Goal: Information Seeking & Learning: Learn about a topic

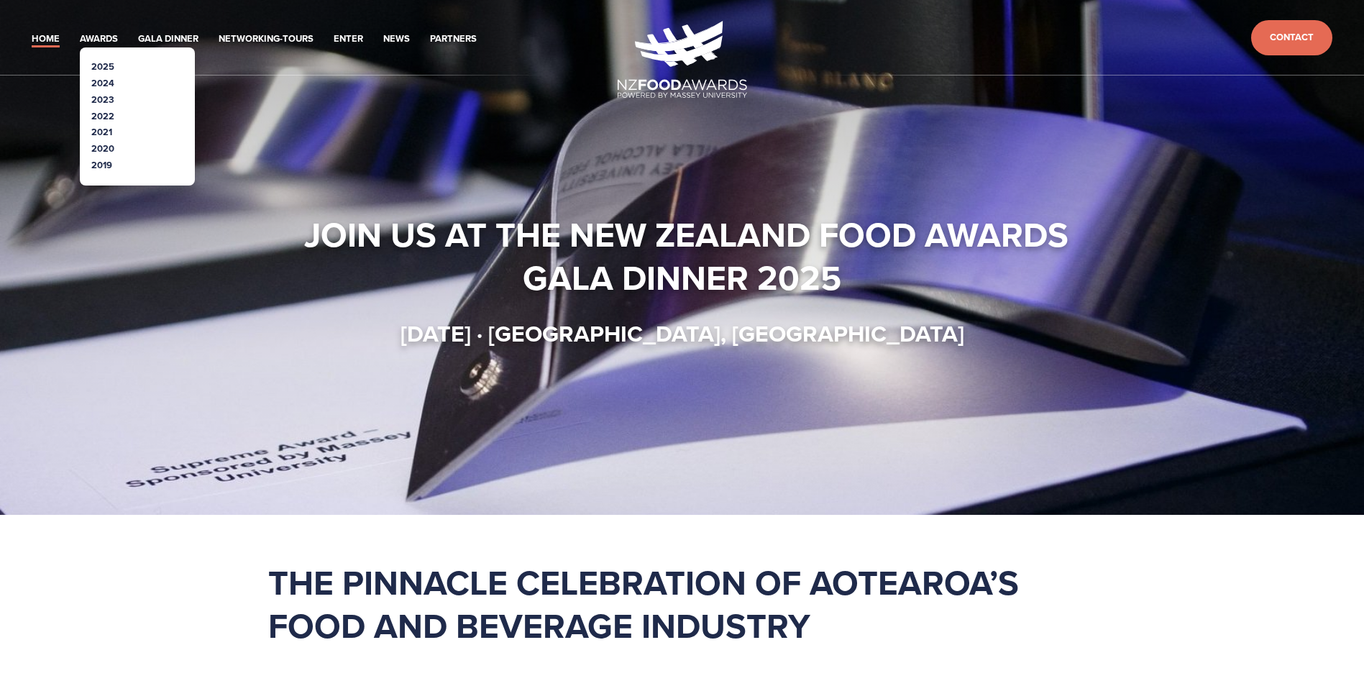
click at [105, 65] on link "2025" at bounding box center [102, 67] width 23 height 14
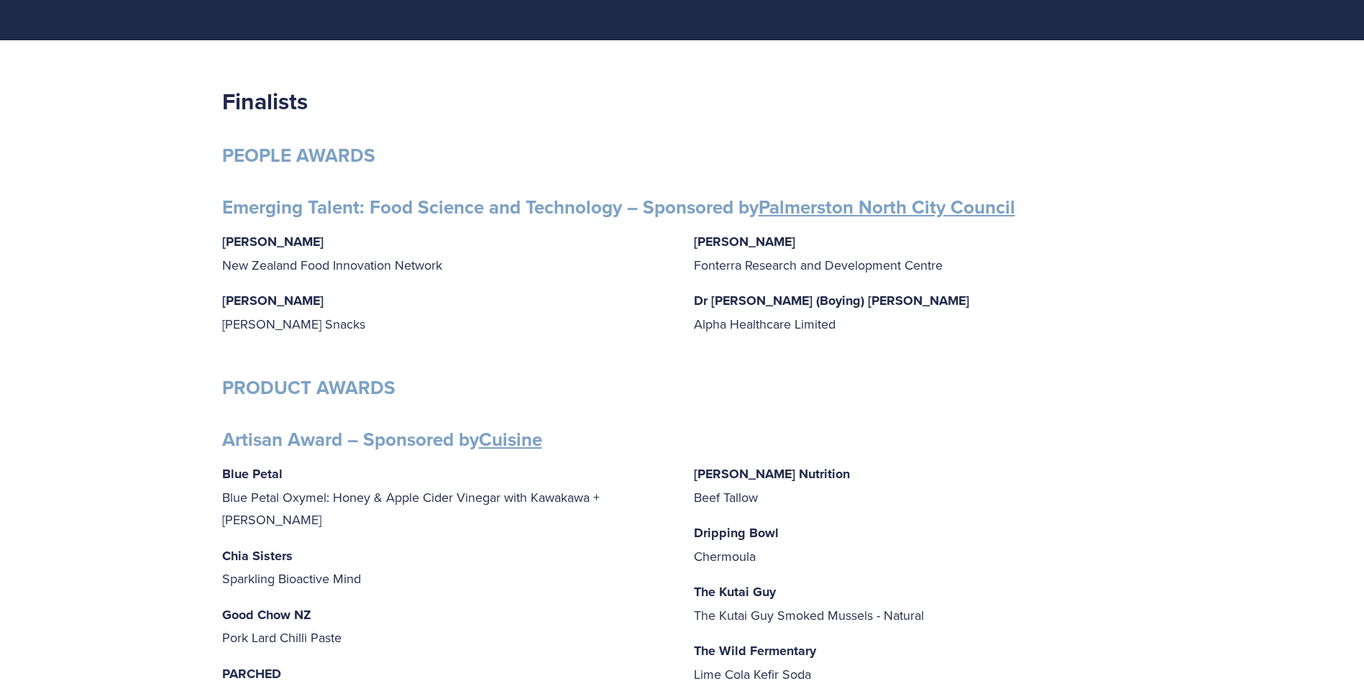
scroll to position [216, 0]
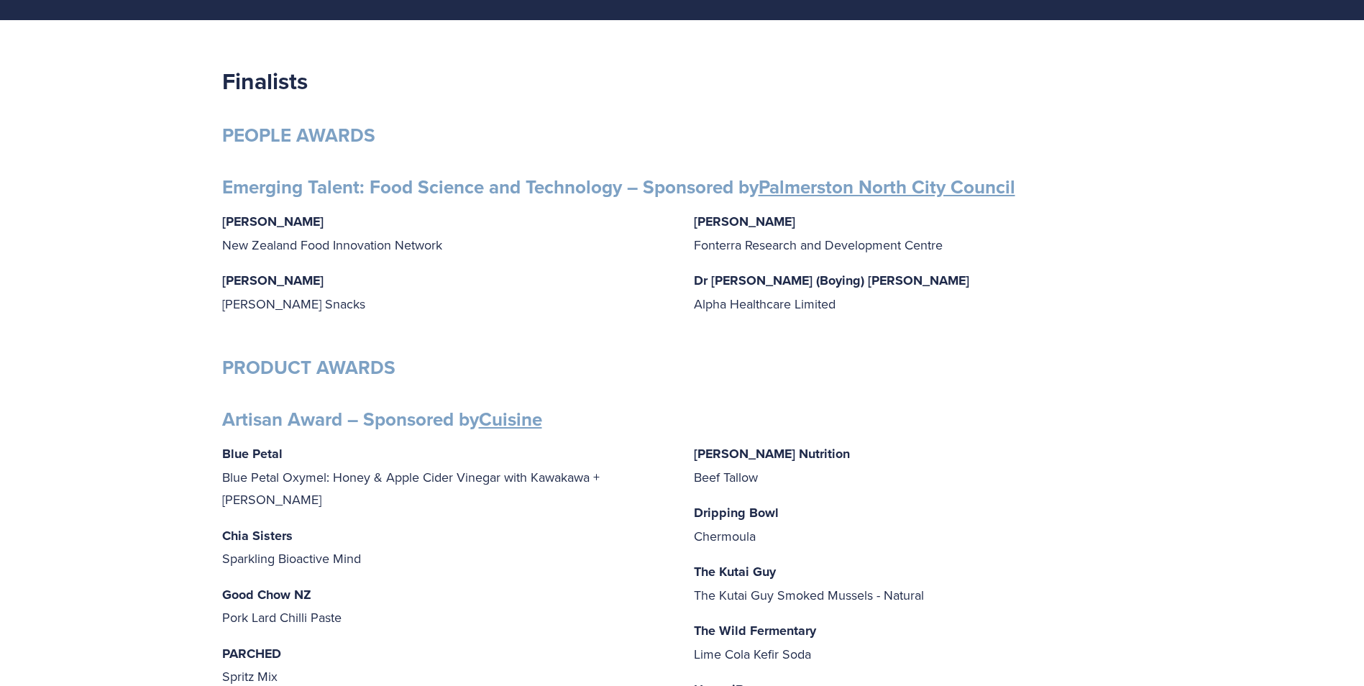
click at [687, 216] on div "Gabrielle Lobo New Zealand Food Innovation Network Grace Queenin Griffin’s Snac…" at bounding box center [682, 269] width 920 height 118
click at [692, 221] on div "Gabrielle Lobo New Zealand Food Innovation Network Grace Queenin Griffin’s Snac…" at bounding box center [682, 269] width 920 height 118
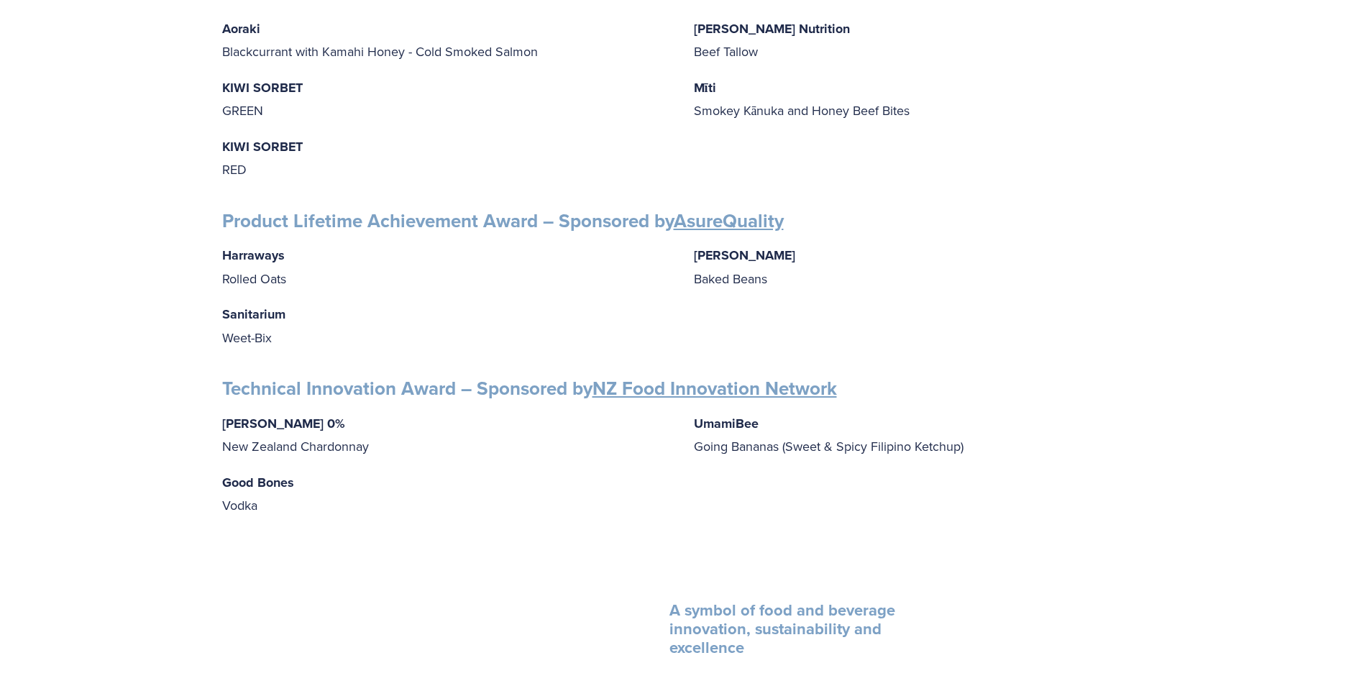
scroll to position [2085, 0]
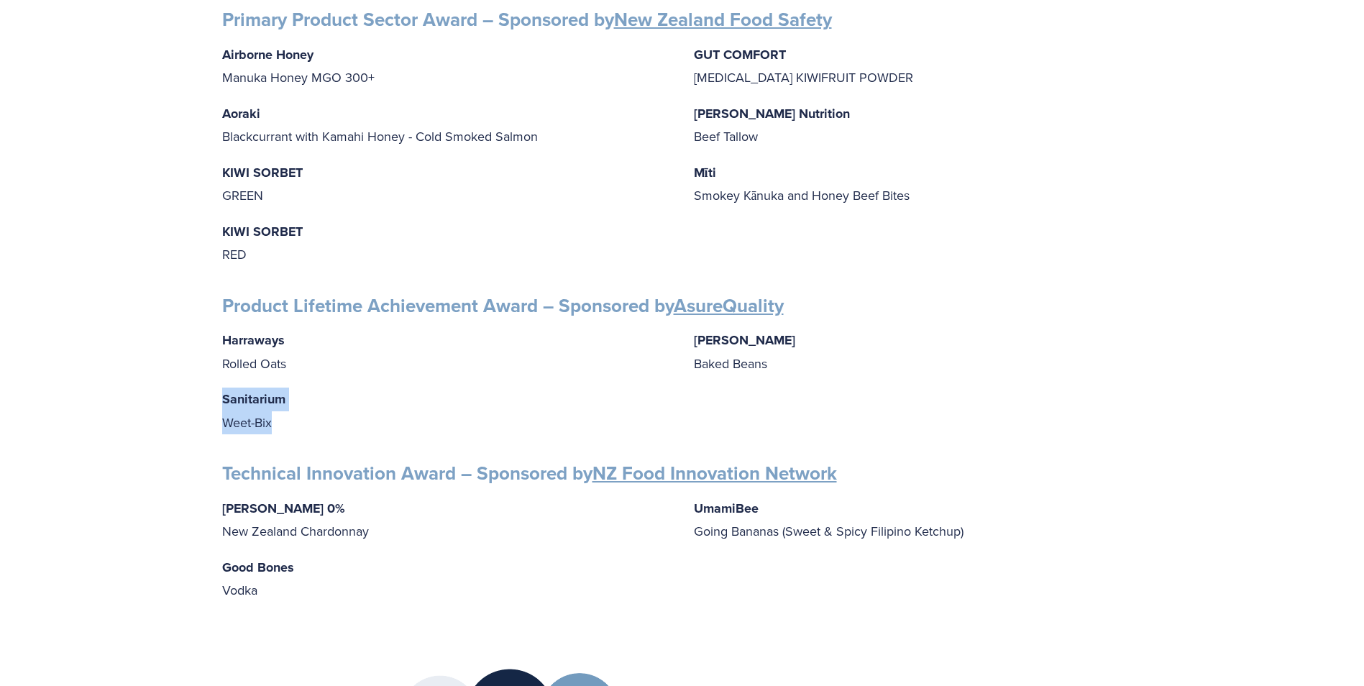
drag, startPoint x: 222, startPoint y: 390, endPoint x: 293, endPoint y: 408, distance: 73.4
click at [293, 408] on p "Sanitarium Weet-Bix" at bounding box center [446, 411] width 449 height 46
drag, startPoint x: 293, startPoint y: 408, endPoint x: 466, endPoint y: 367, distance: 177.2
click at [466, 367] on div "Harraways Rolled Oats Sanitarium Weet-Bix Wattie's Baked Beans" at bounding box center [682, 381] width 920 height 105
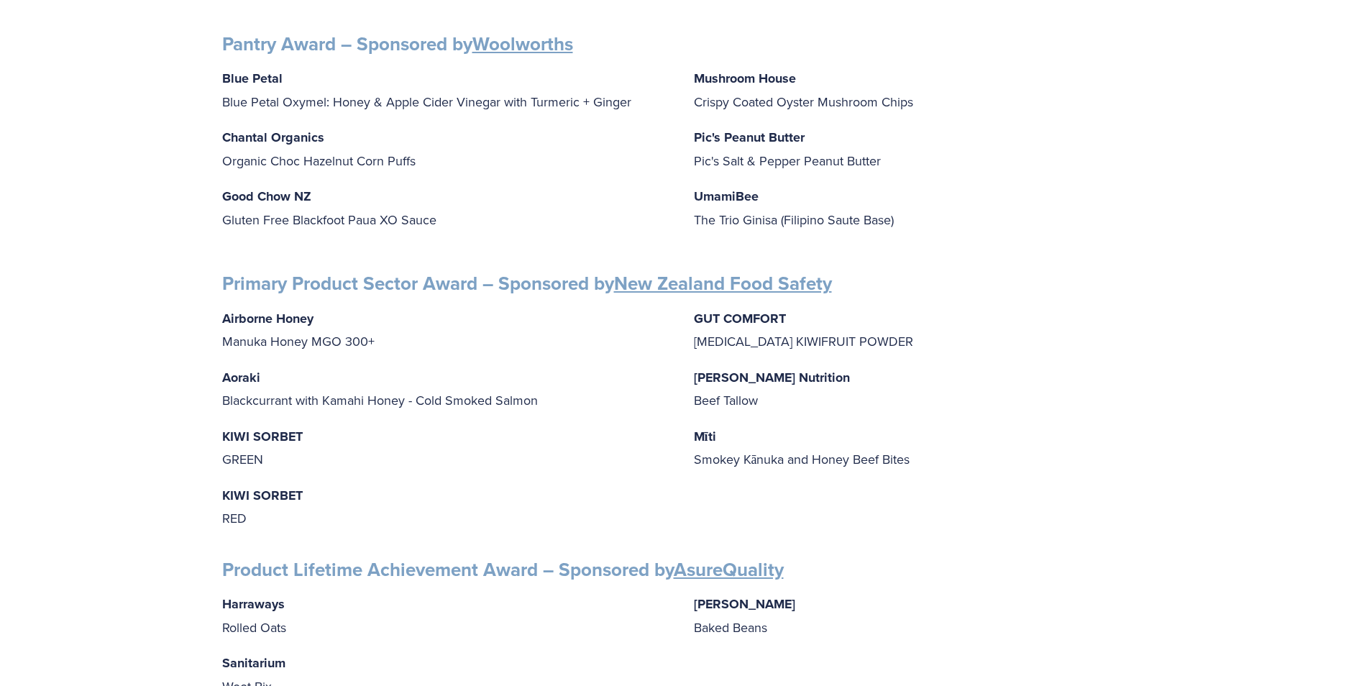
scroll to position [1798, 0]
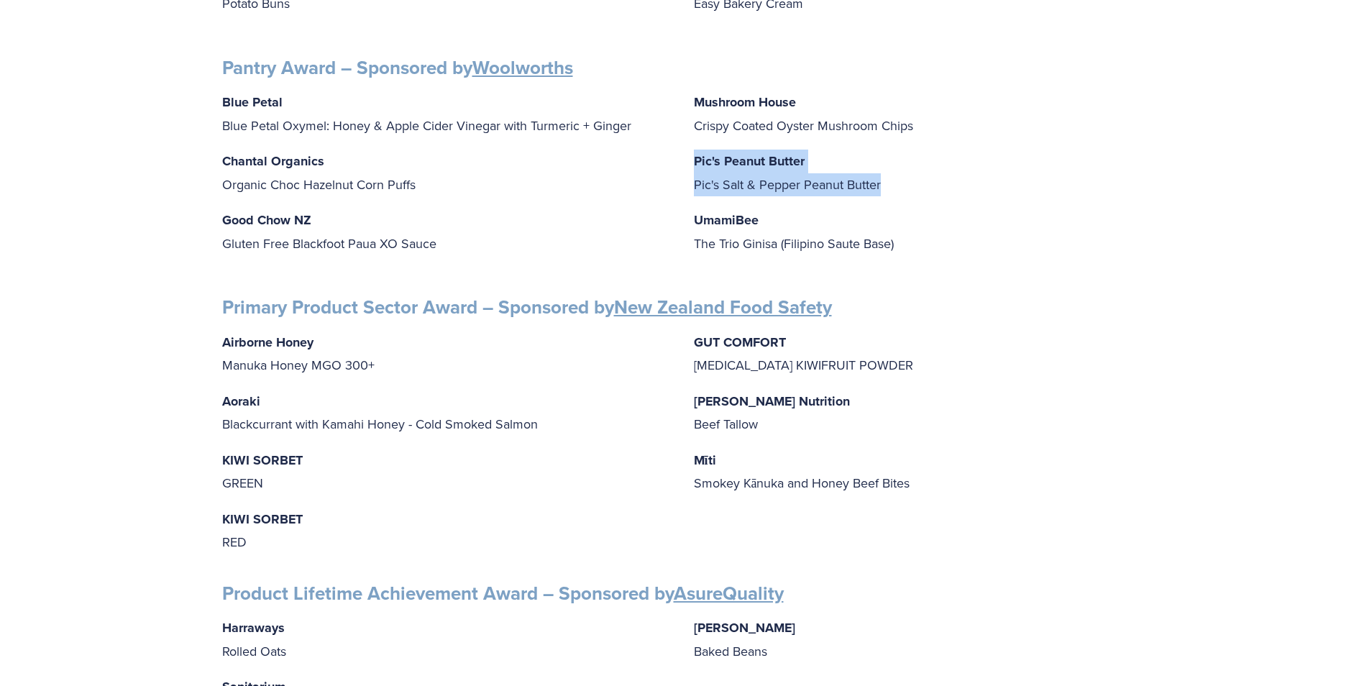
drag, startPoint x: 693, startPoint y: 153, endPoint x: 893, endPoint y: 186, distance: 202.6
click at [893, 186] on div "Blue Petal Blue Petal Oxymel: Honey & Apple Cider Vinegar with Turmeric + Ginge…" at bounding box center [682, 179] width 920 height 177
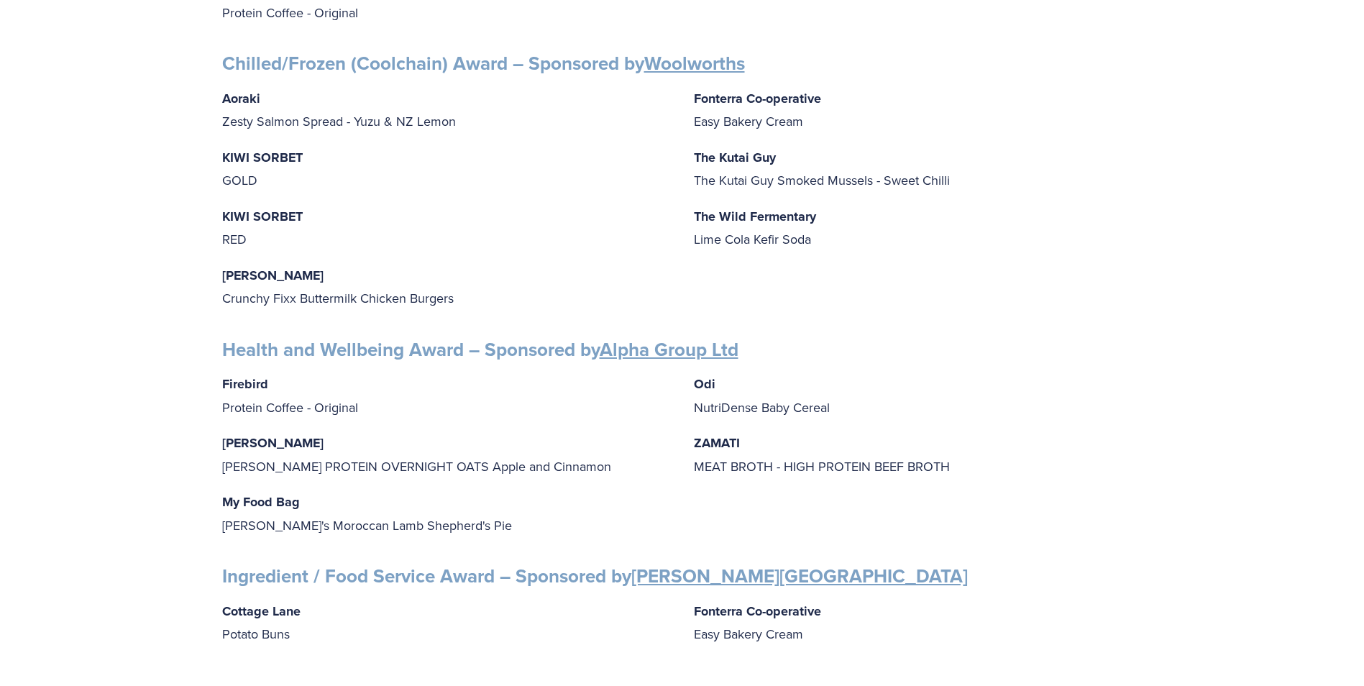
scroll to position [1151, 0]
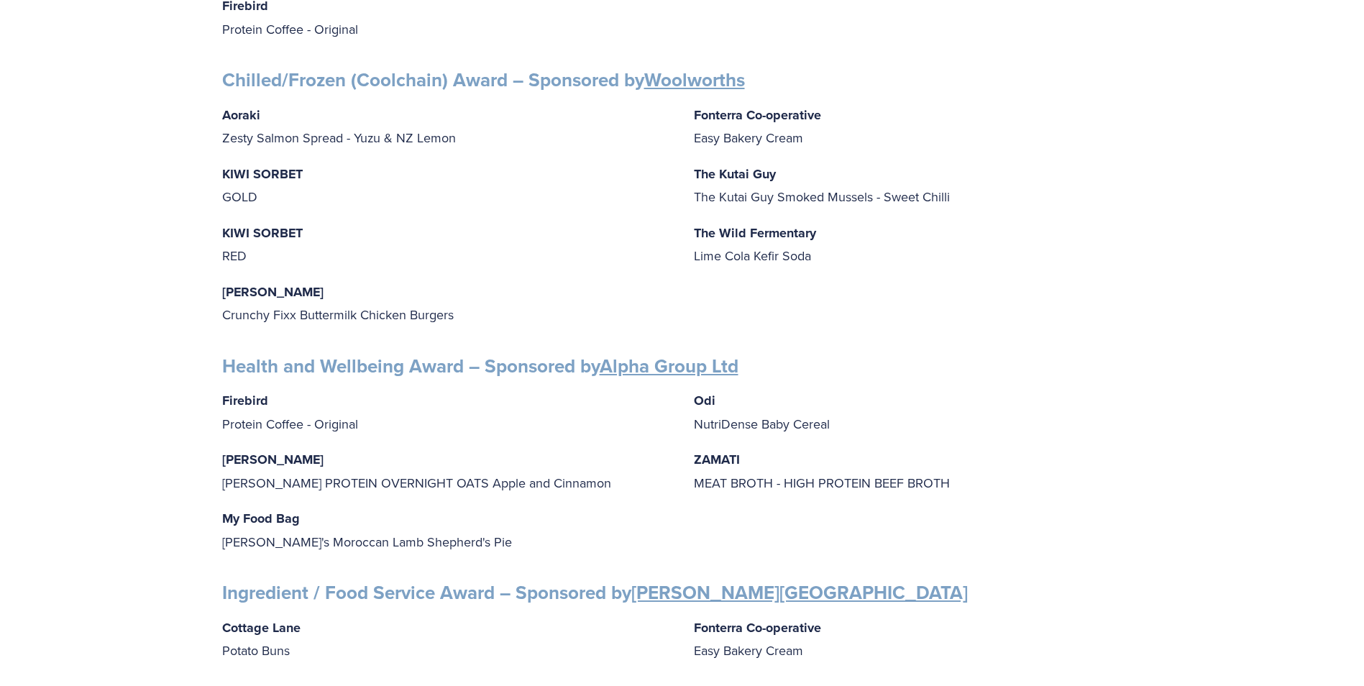
click at [339, 475] on p "FULLER FULLER PROTEIN OVERNIGHT OATS Apple and Cinnamon" at bounding box center [446, 471] width 449 height 46
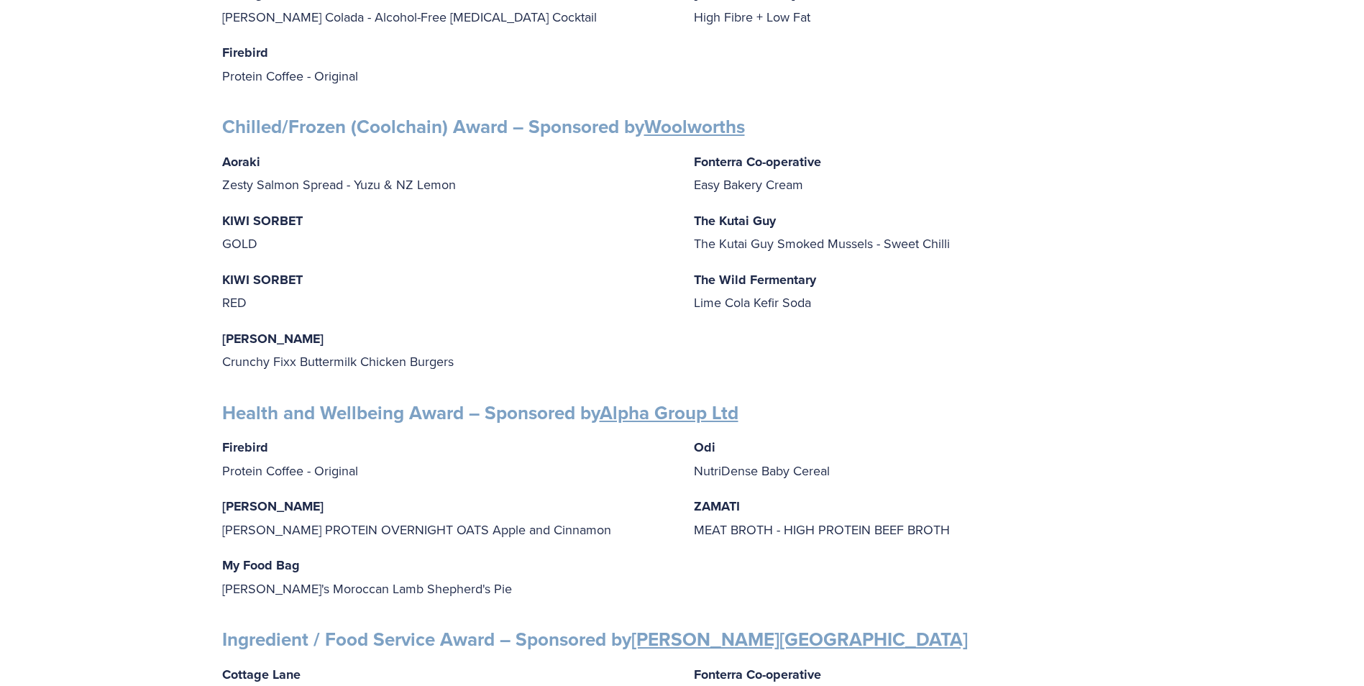
scroll to position [1079, 0]
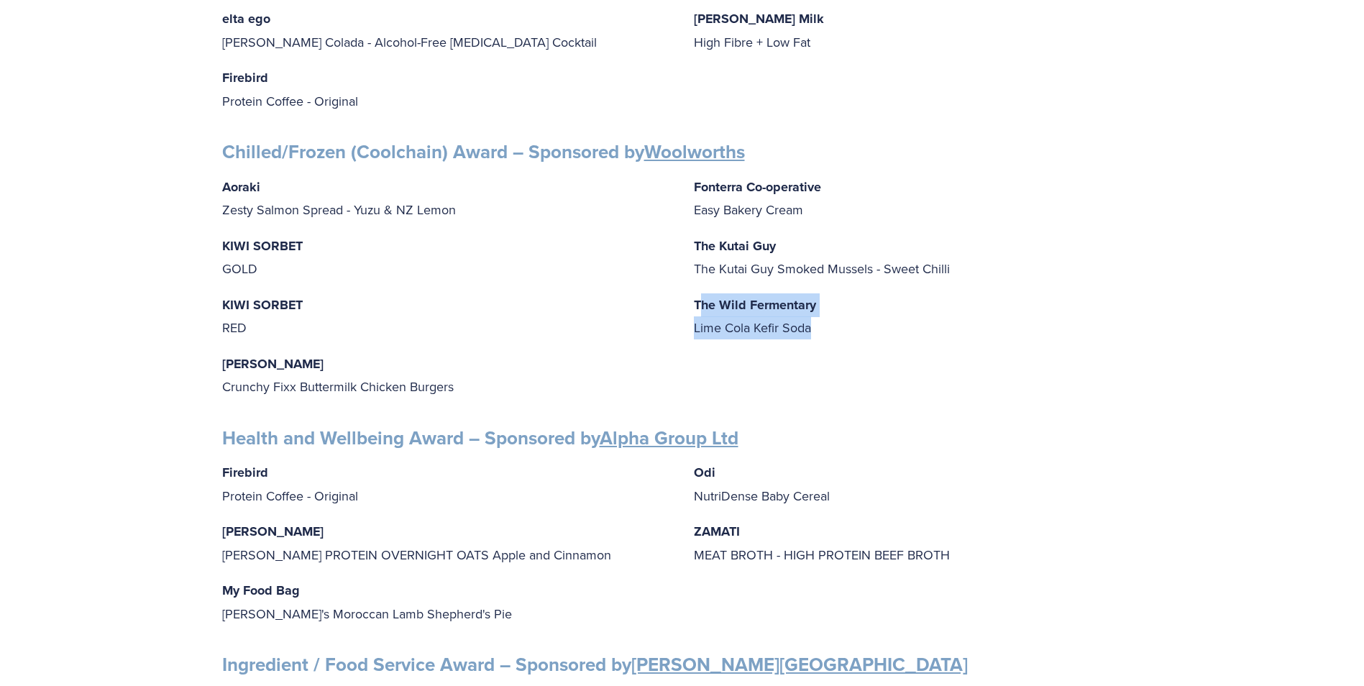
drag, startPoint x: 698, startPoint y: 294, endPoint x: 858, endPoint y: 316, distance: 161.8
click at [858, 316] on p "The Wild Fermentary Lime Cola Kefir Soda" at bounding box center [918, 316] width 449 height 46
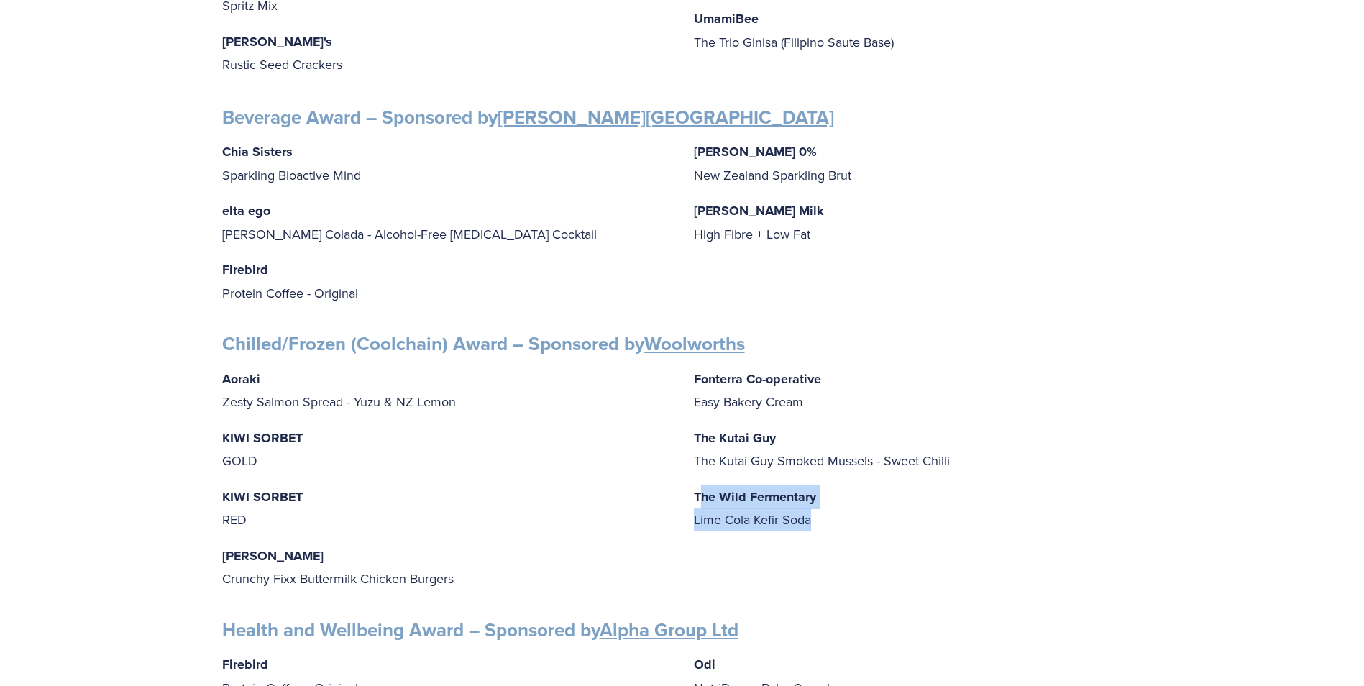
scroll to position [863, 0]
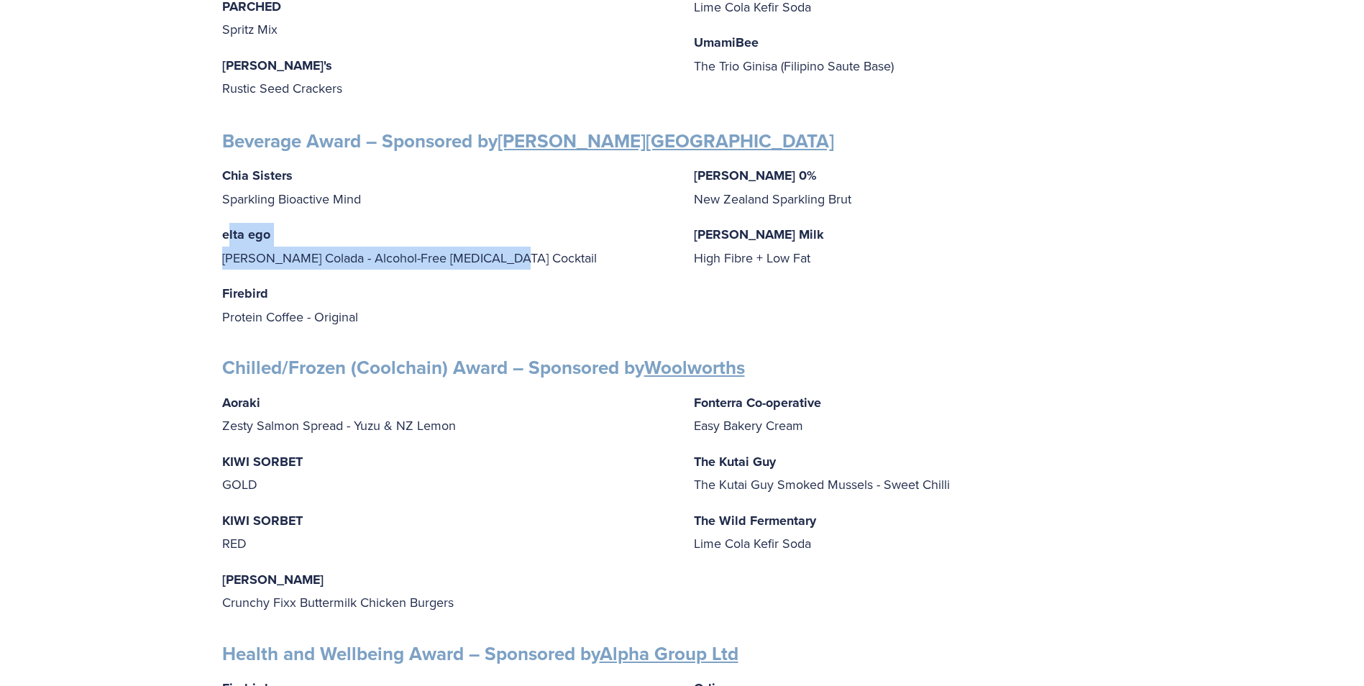
drag, startPoint x: 229, startPoint y: 223, endPoint x: 509, endPoint y: 249, distance: 280.9
click at [509, 249] on p "elta ego Pina Colada - Alcohol-Free Adaptogenic Cocktail" at bounding box center [446, 246] width 449 height 46
drag, startPoint x: 509, startPoint y: 249, endPoint x: 599, endPoint y: 254, distance: 90.0
click at [599, 254] on p "elta ego Pina Colada - Alcohol-Free Adaptogenic Cocktail" at bounding box center [446, 246] width 449 height 46
drag, startPoint x: 381, startPoint y: 246, endPoint x: 450, endPoint y: 251, distance: 69.2
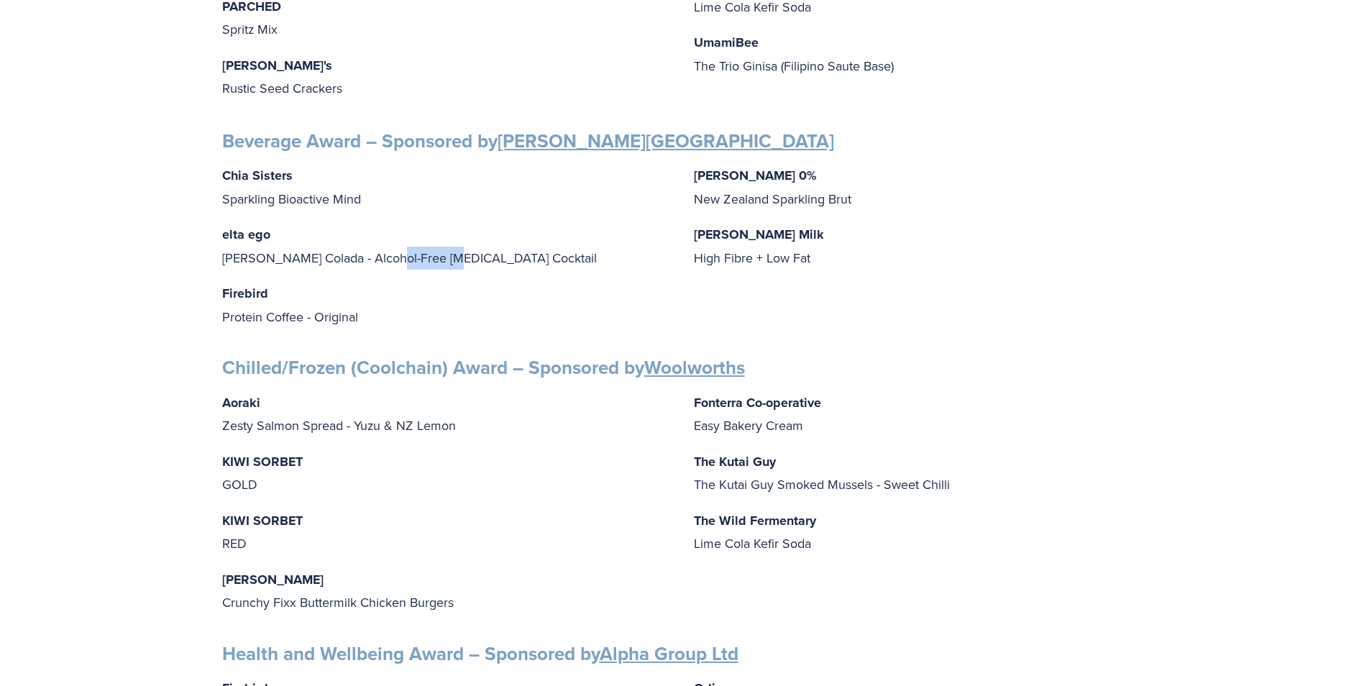
click at [450, 251] on p "elta ego Pina Colada - Alcohol-Free Adaptogenic Cocktail" at bounding box center [446, 246] width 449 height 46
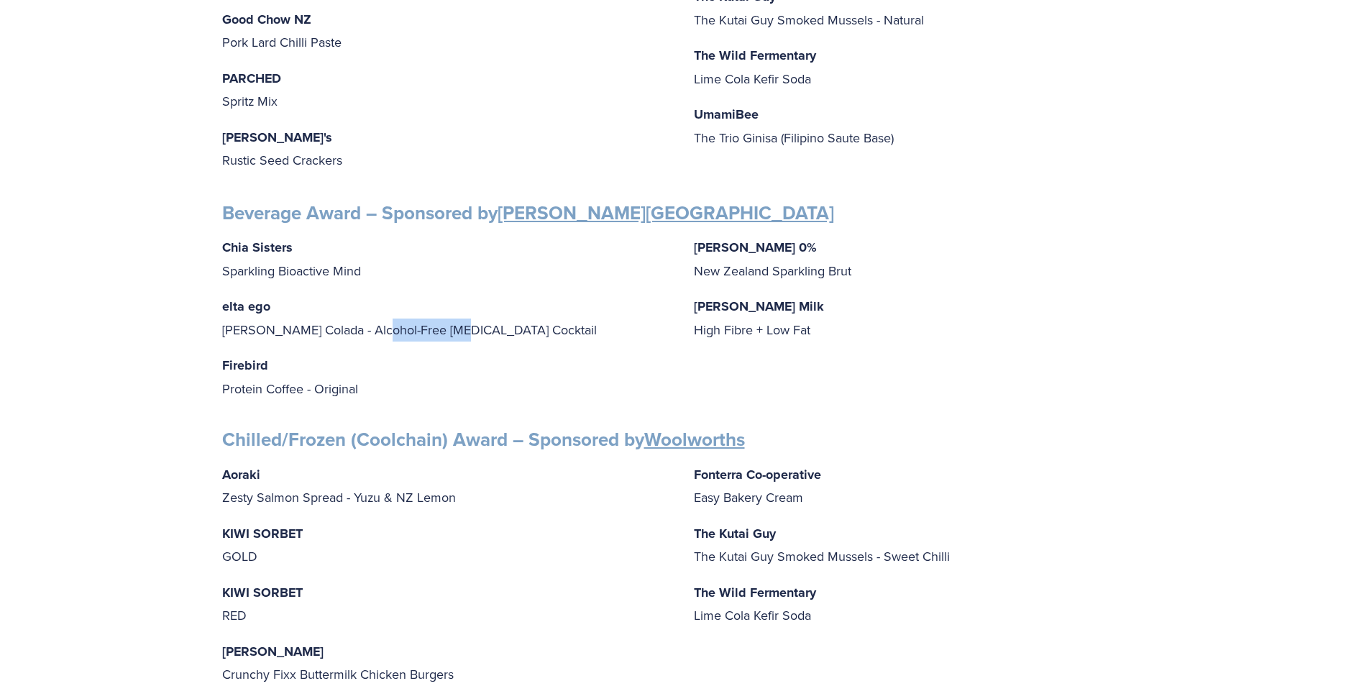
drag, startPoint x: 371, startPoint y: 320, endPoint x: 454, endPoint y: 316, distance: 82.8
click at [454, 316] on p "elta ego Pina Colada - Alcohol-Free Adaptogenic Cocktail" at bounding box center [446, 318] width 449 height 46
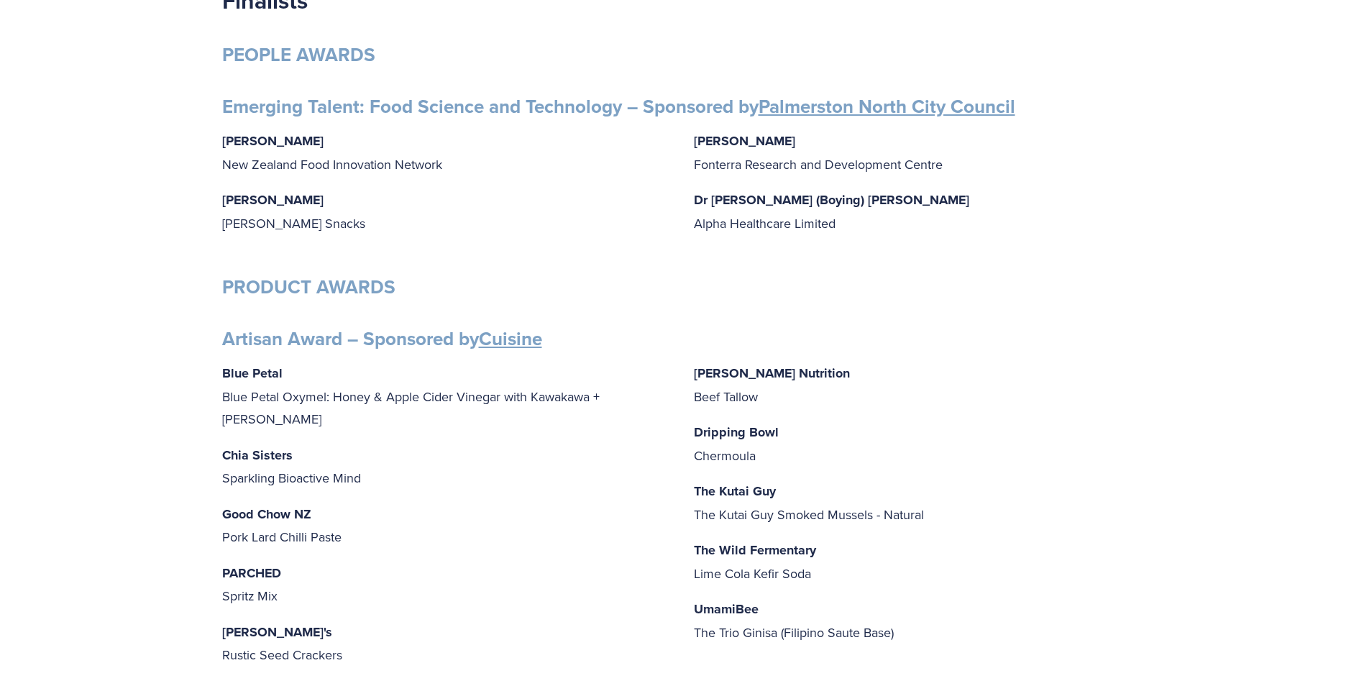
scroll to position [144, 0]
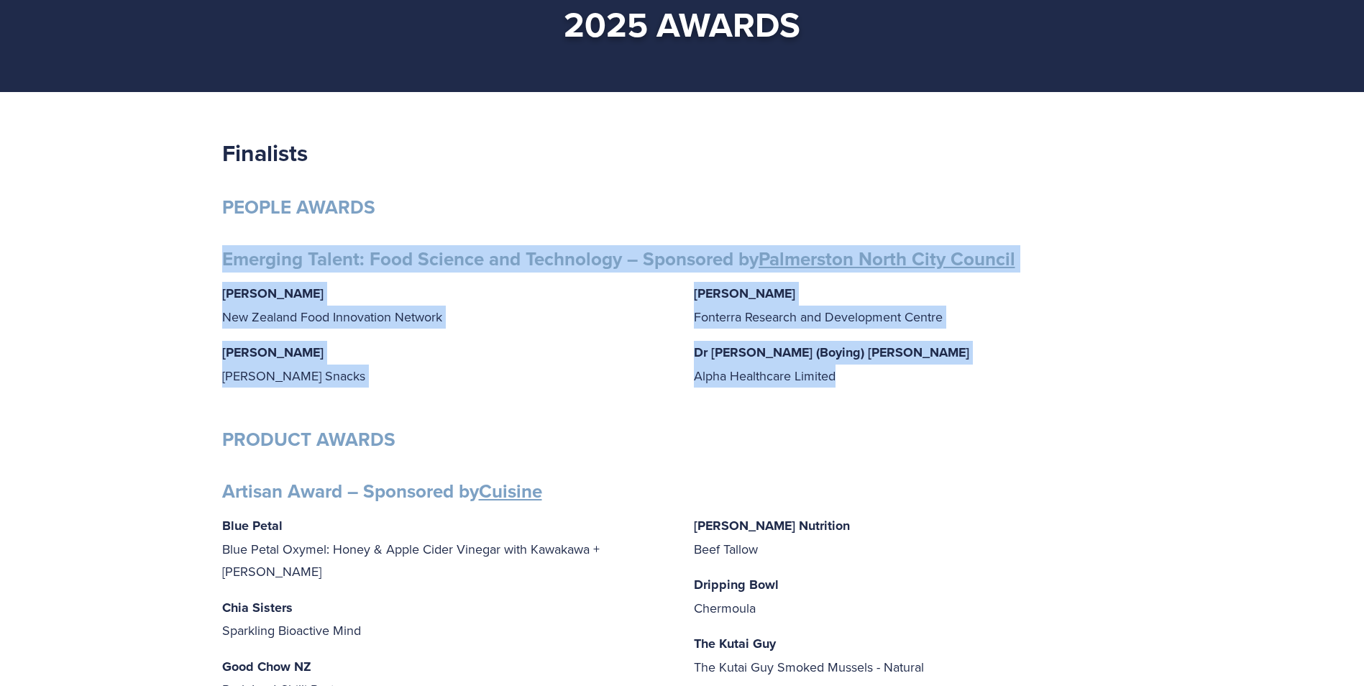
drag, startPoint x: 226, startPoint y: 257, endPoint x: 977, endPoint y: 388, distance: 762.2
click at [498, 381] on p "Grace Queenin Griffin’s Snacks" at bounding box center [446, 364] width 449 height 46
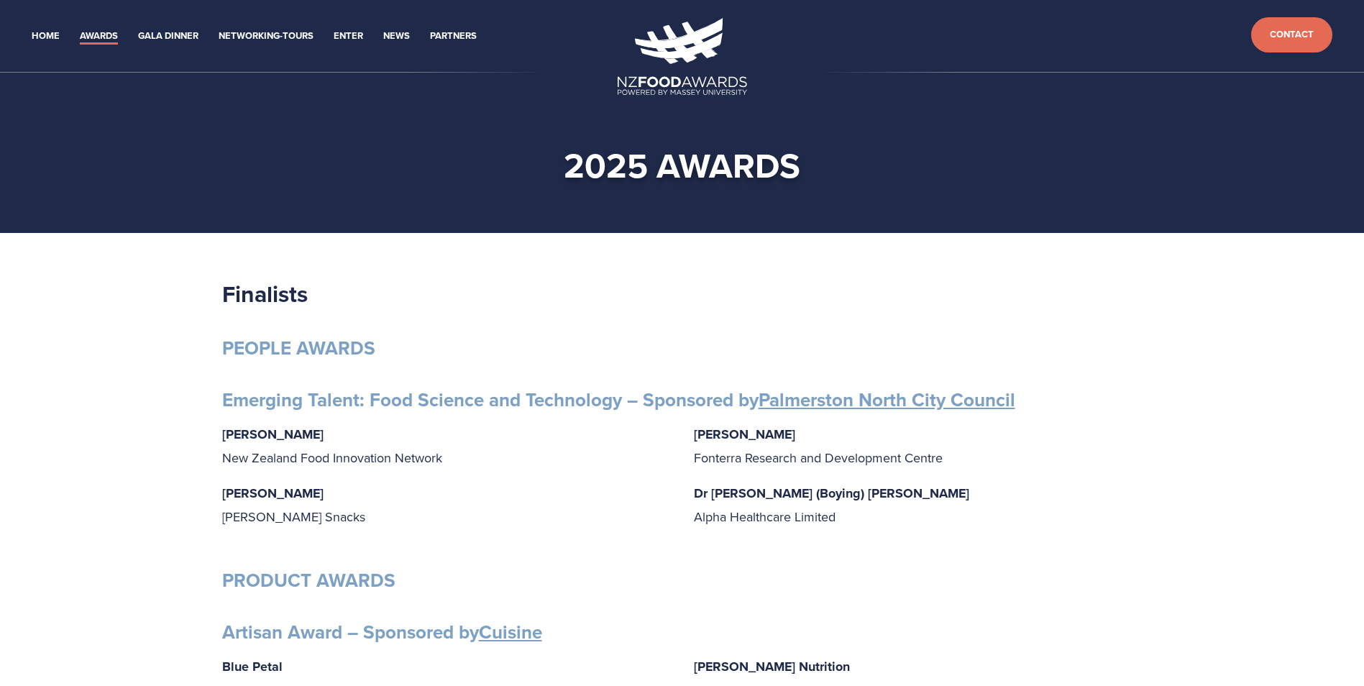
scroll to position [0, 0]
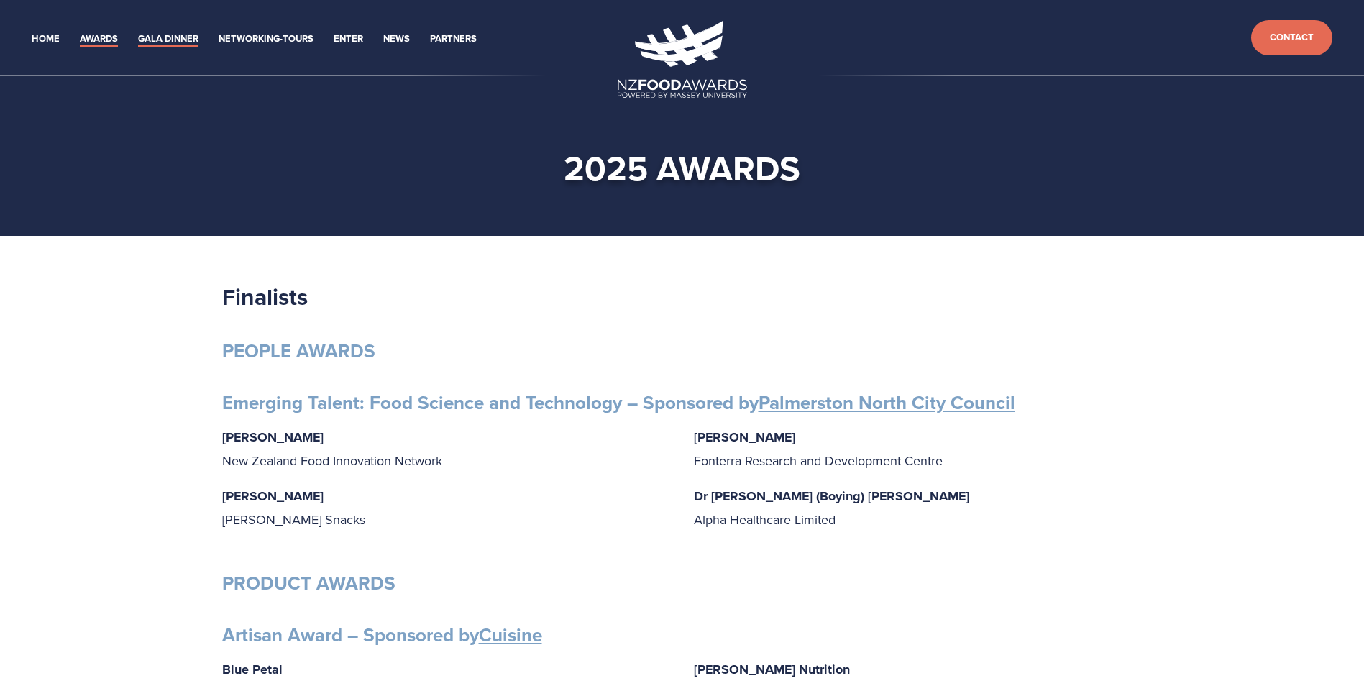
click at [173, 40] on link "Gala Dinner" at bounding box center [168, 39] width 60 height 17
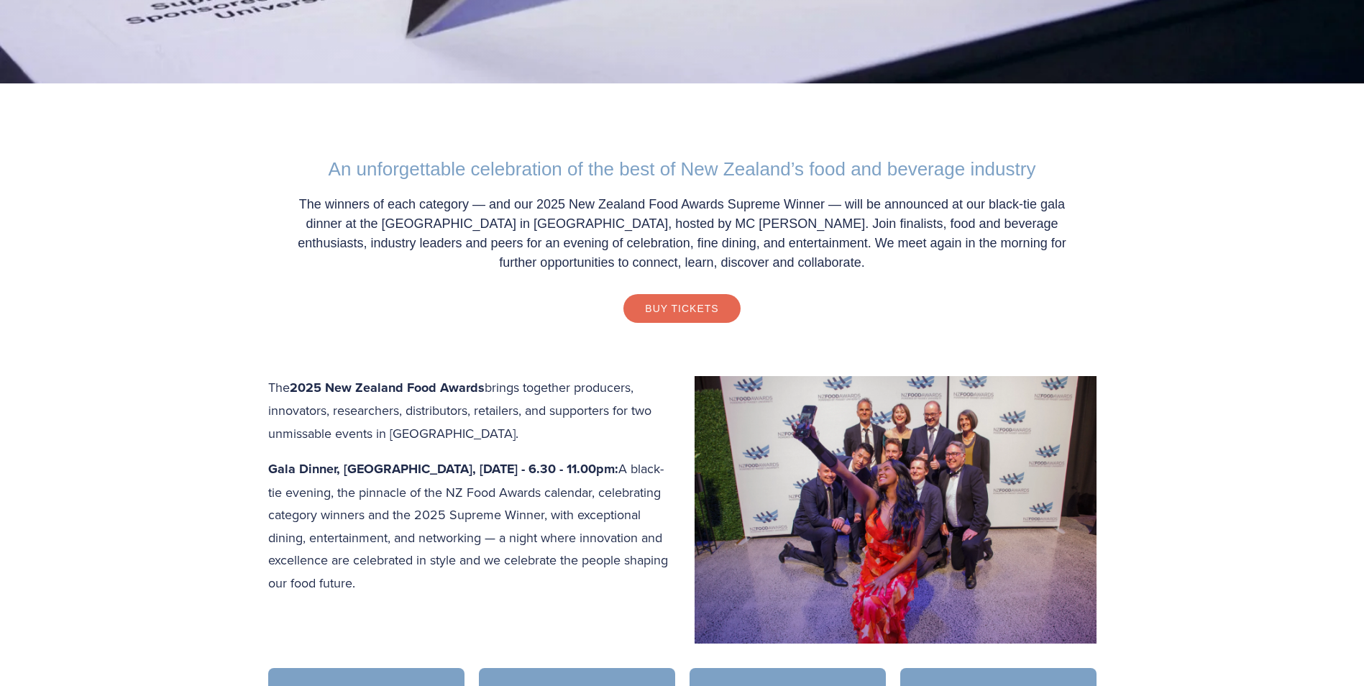
scroll to position [503, 0]
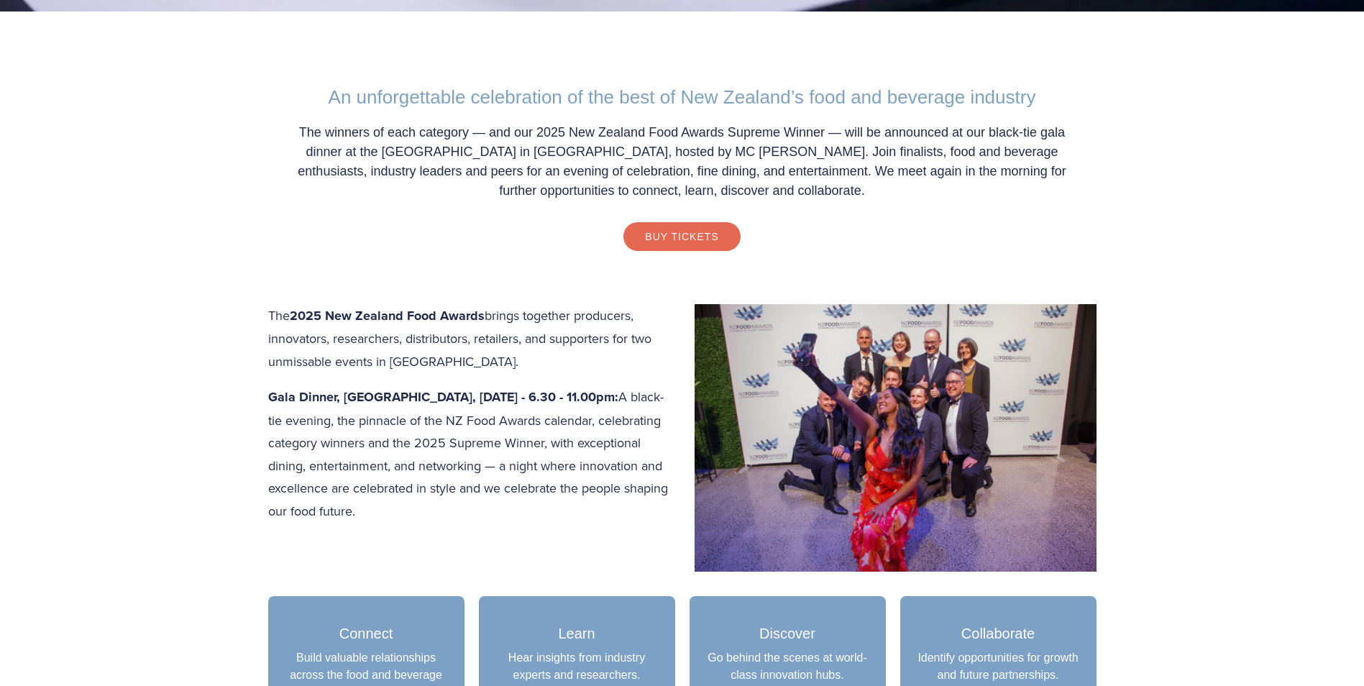
click at [267, 428] on div "The 2025 New Zealand Food Awards brings together producers, innovators, researc…" at bounding box center [682, 413] width 853 height 243
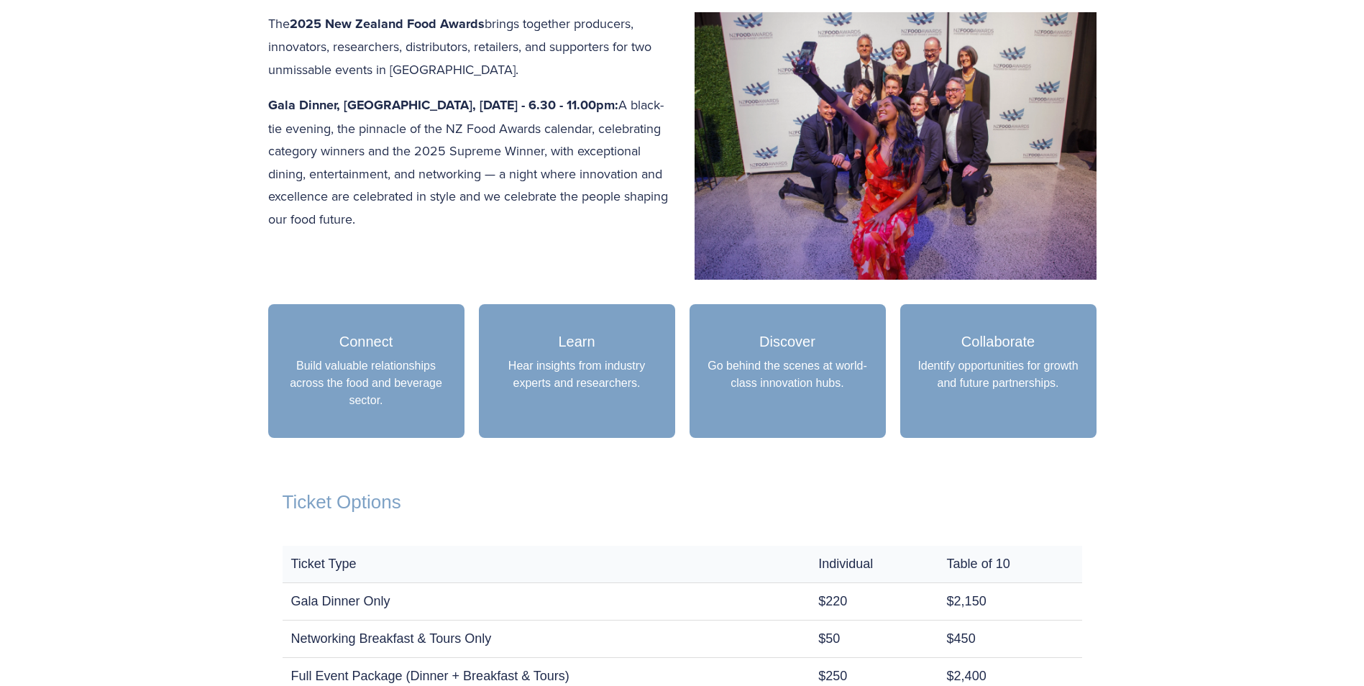
scroll to position [863, 0]
